Goal: Find specific page/section: Find specific page/section

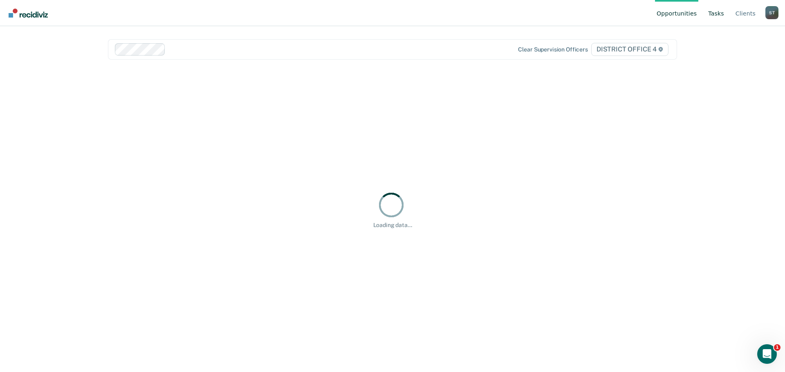
click at [716, 14] on link "Tasks" at bounding box center [715, 13] width 19 height 26
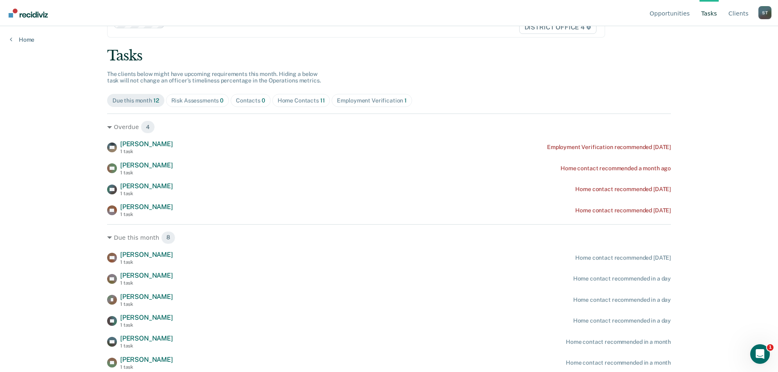
scroll to position [72, 0]
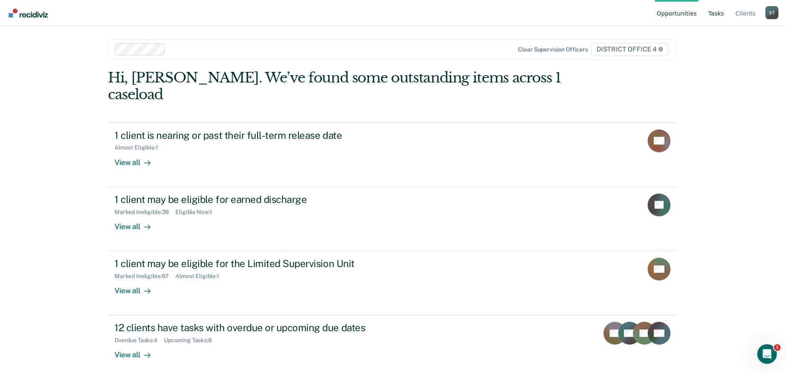
click at [721, 13] on link "Tasks" at bounding box center [715, 13] width 19 height 26
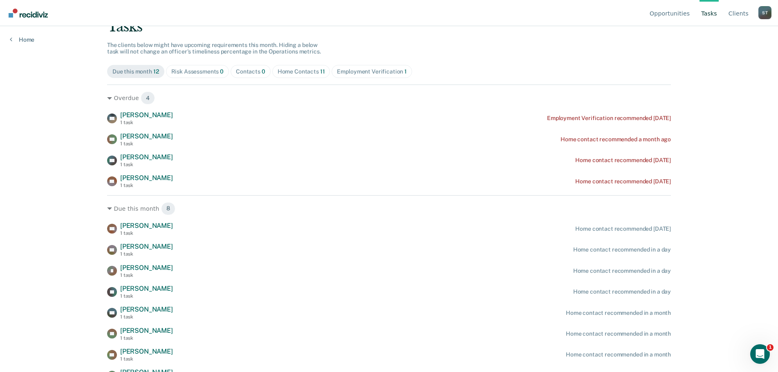
scroll to position [72, 0]
